Goal: Task Accomplishment & Management: Manage account settings

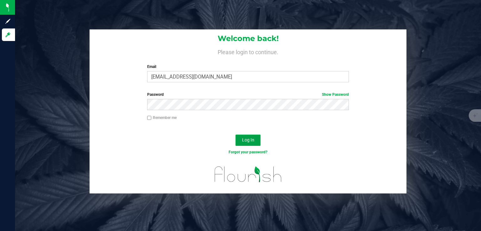
click at [250, 140] on span "Log In" at bounding box center [248, 140] width 12 height 5
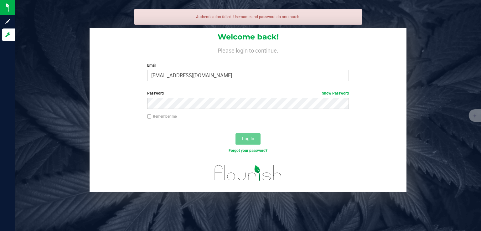
click at [227, 93] on label "Password Show Password" at bounding box center [248, 94] width 202 height 6
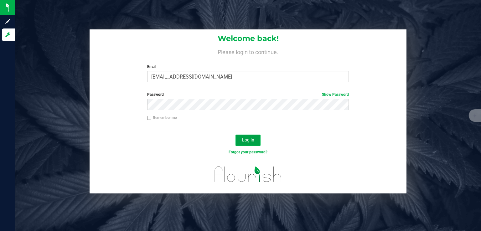
click at [257, 139] on button "Log In" at bounding box center [248, 140] width 25 height 11
click at [252, 140] on span "Log In" at bounding box center [248, 140] width 12 height 5
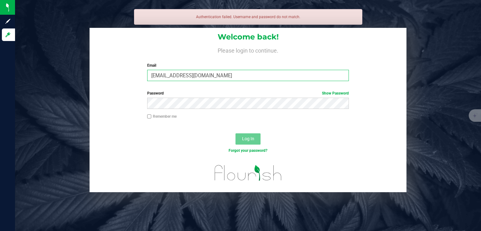
click at [240, 75] on input "[EMAIL_ADDRESS][DOMAIN_NAME]" at bounding box center [248, 75] width 202 height 11
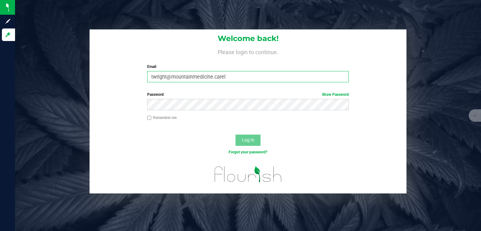
type input "[EMAIL_ADDRESS][DOMAIN_NAME]"
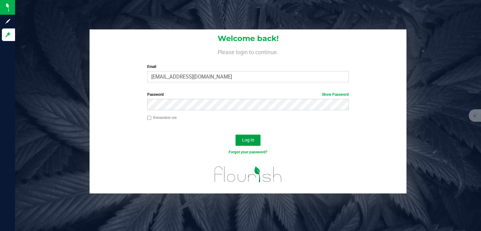
click at [257, 141] on button "Log In" at bounding box center [248, 140] width 25 height 11
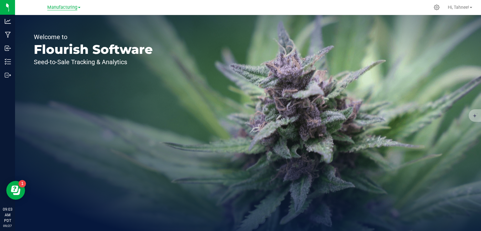
click at [72, 6] on span "Manufacturing" at bounding box center [62, 8] width 30 height 6
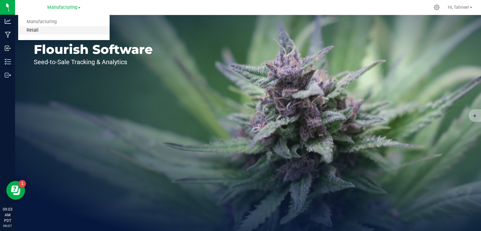
click at [34, 31] on link "Retail" at bounding box center [63, 30] width 91 height 8
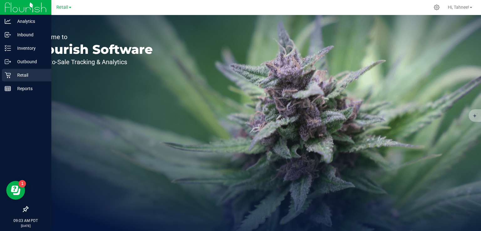
click at [10, 76] on icon at bounding box center [8, 75] width 6 height 6
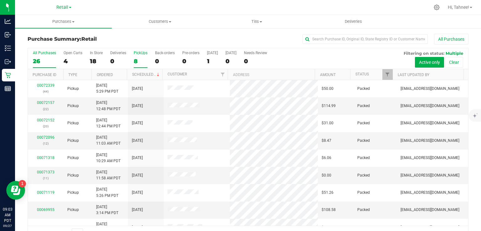
click at [139, 59] on div "8" at bounding box center [141, 61] width 14 height 7
click at [0, 0] on input "PickUps 8" at bounding box center [0, 0] width 0 height 0
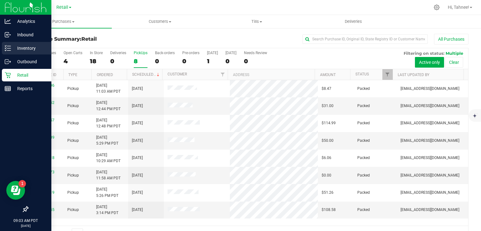
click at [8, 49] on icon at bounding box center [8, 48] width 6 height 6
